Goal: Task Accomplishment & Management: Manage account settings

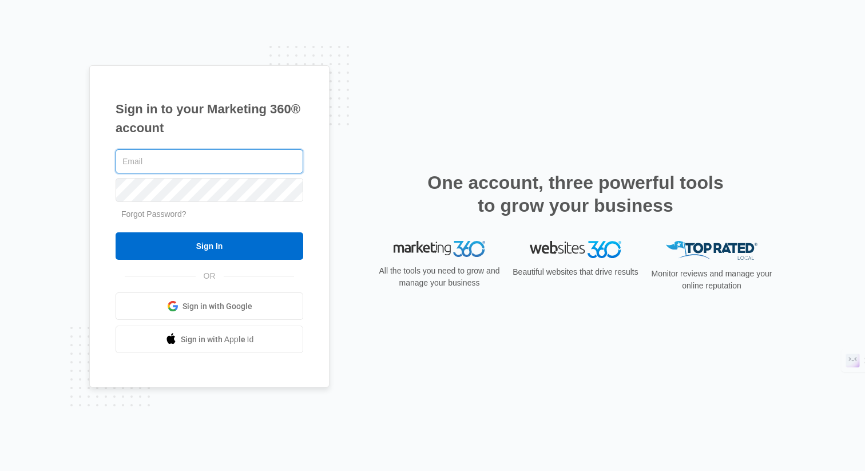
click at [207, 160] on input "text" at bounding box center [210, 161] width 188 height 24
type input "[EMAIL_ADDRESS][DOMAIN_NAME]"
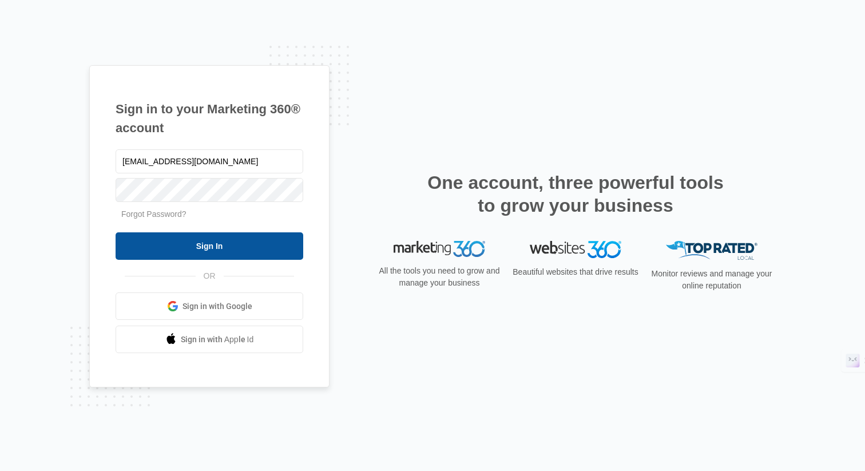
click at [227, 246] on input "Sign In" at bounding box center [210, 245] width 188 height 27
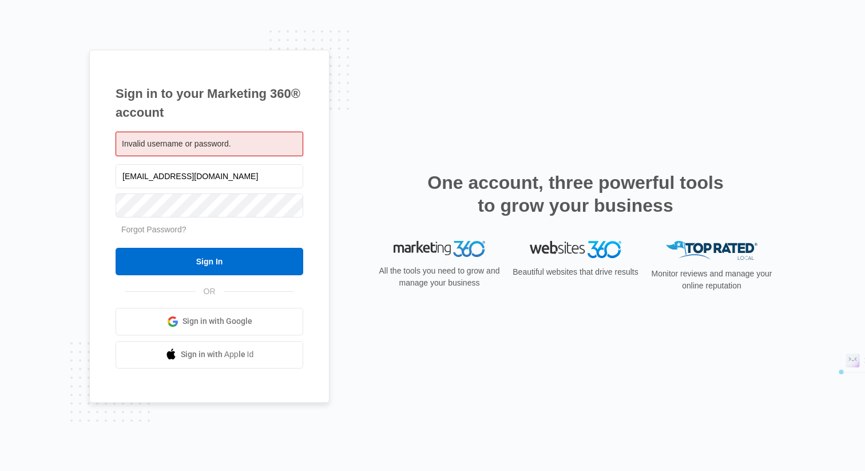
drag, startPoint x: 220, startPoint y: 175, endPoint x: 103, endPoint y: 182, distance: 116.3
click at [103, 182] on div "Sign in to your Marketing 360® account Invalid username or password. [EMAIL_ADD…" at bounding box center [209, 226] width 240 height 353
type input "[EMAIL_ADDRESS][DOMAIN_NAME]"
drag, startPoint x: 184, startPoint y: 177, endPoint x: 119, endPoint y: 186, distance: 65.2
click at [119, 186] on input "[EMAIL_ADDRESS][DOMAIN_NAME]" at bounding box center [210, 176] width 188 height 24
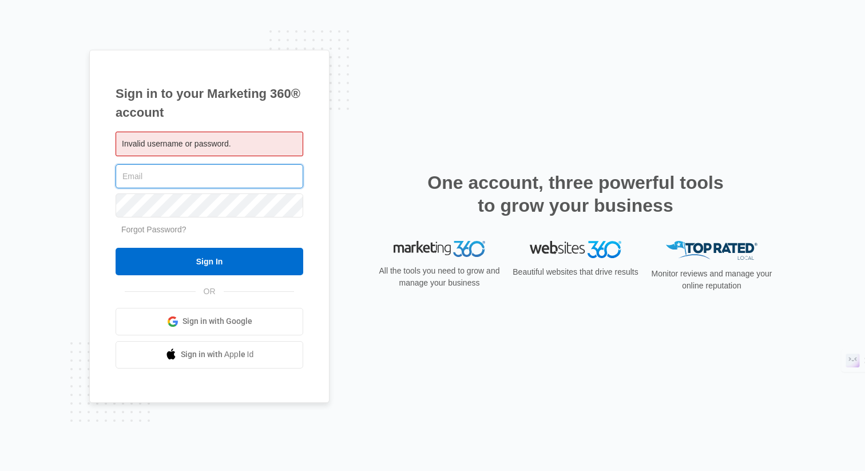
paste input "[PERSON_NAME][EMAIL_ADDRESS][DOMAIN_NAME]"
type input "[PERSON_NAME][EMAIL_ADDRESS][DOMAIN_NAME]"
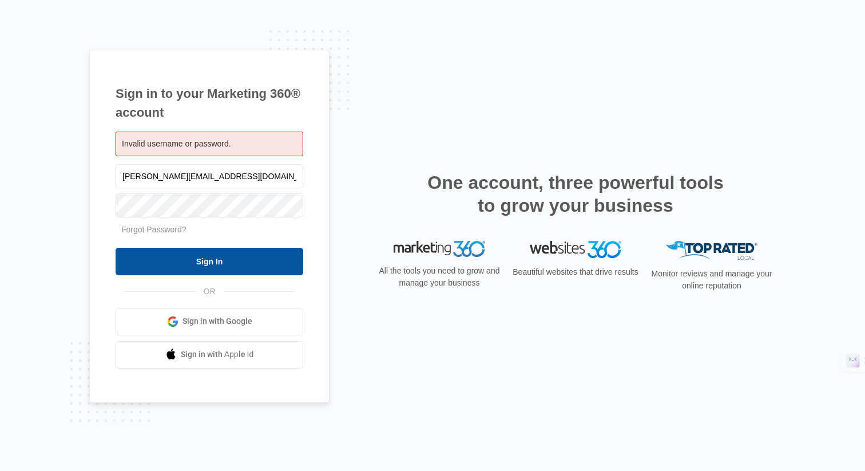
click at [249, 263] on input "Sign In" at bounding box center [210, 261] width 188 height 27
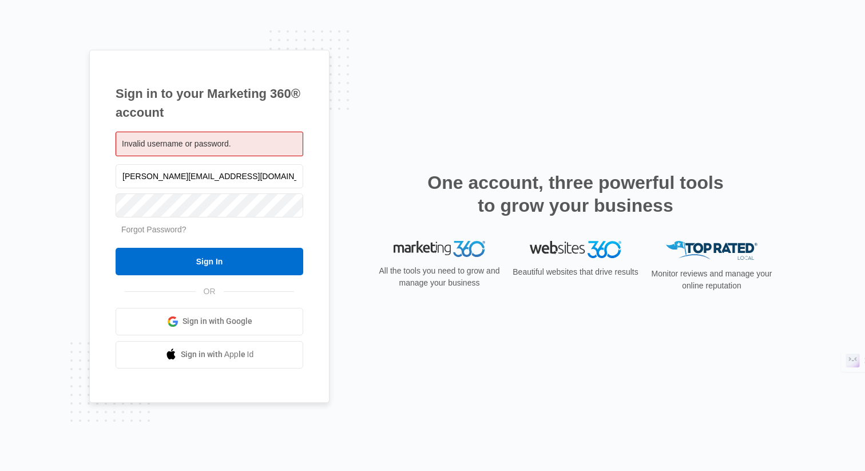
click at [157, 231] on link "Forgot Password?" at bounding box center [153, 229] width 65 height 9
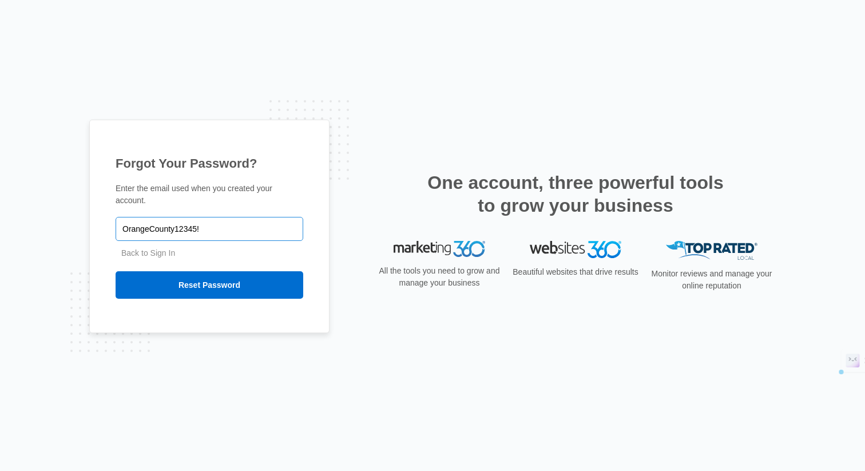
drag, startPoint x: 202, startPoint y: 229, endPoint x: 121, endPoint y: 237, distance: 82.2
click at [121, 237] on input "OrangeCounty12345!" at bounding box center [210, 229] width 188 height 24
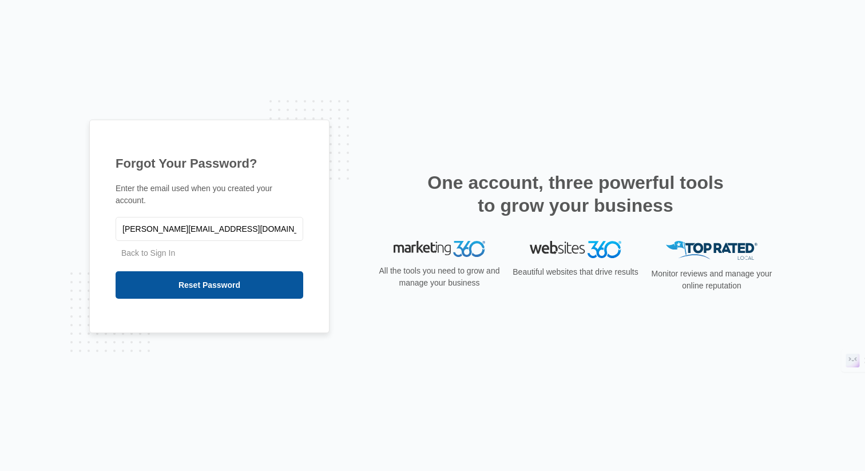
type input "[PERSON_NAME][EMAIL_ADDRESS][DOMAIN_NAME]"
click at [173, 294] on input "Reset Password" at bounding box center [210, 284] width 188 height 27
